Goal: Navigation & Orientation: Find specific page/section

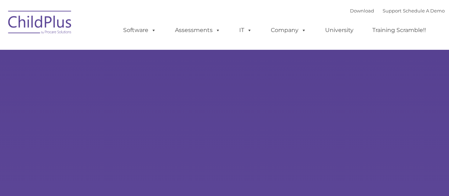
type input ""
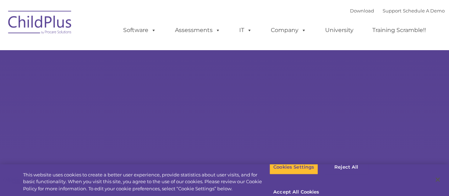
select select "MEDIUM"
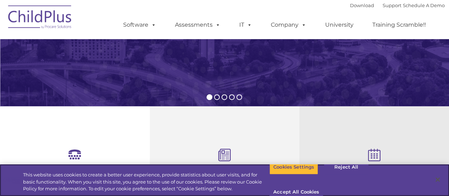
scroll to position [342, 0]
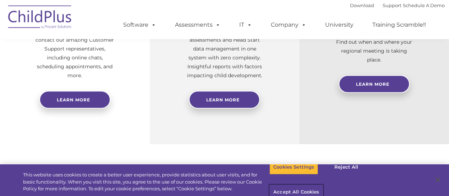
click at [323, 185] on button "Accept All Cookies" at bounding box center [296, 192] width 54 height 15
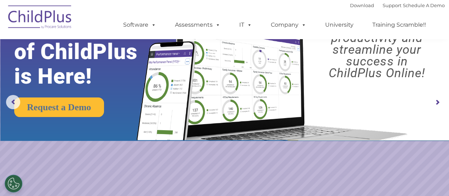
scroll to position [0, 0]
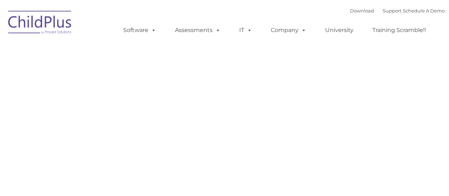
type input ""
